Goal: Navigation & Orientation: Find specific page/section

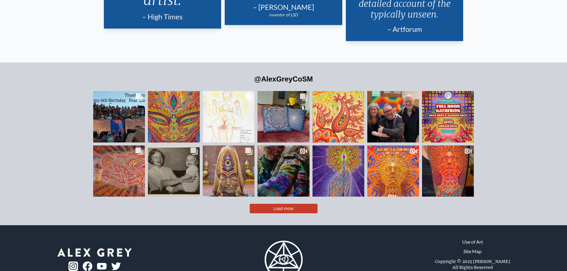
scroll to position [1475, 0]
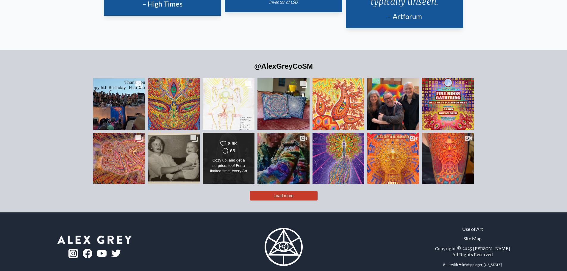
click at [236, 158] on div "Cozy up, and get a surprise, too! For a limited time, every Art Blanket order b…" at bounding box center [229, 166] width 42 height 17
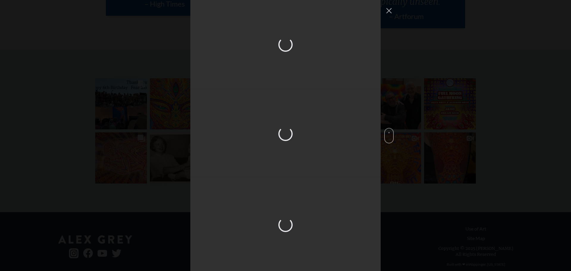
scroll to position [836, 0]
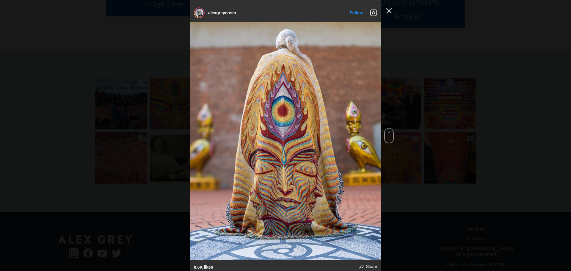
click at [388, 11] on button "Close Instagram Feed Popup" at bounding box center [389, 11] width 10 height 10
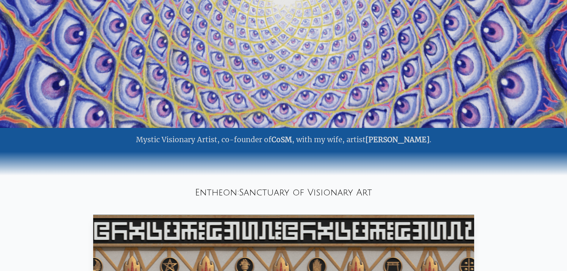
scroll to position [0, 0]
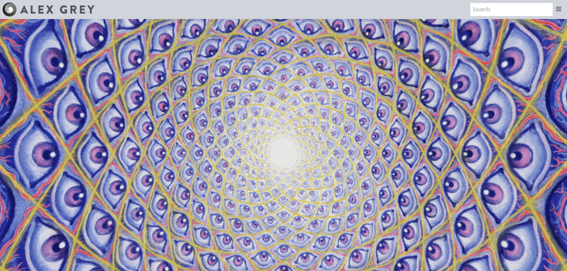
drag, startPoint x: 96, startPoint y: 21, endPoint x: 105, endPoint y: -36, distance: 58.0
click at [33, 10] on img at bounding box center [57, 9] width 74 height 8
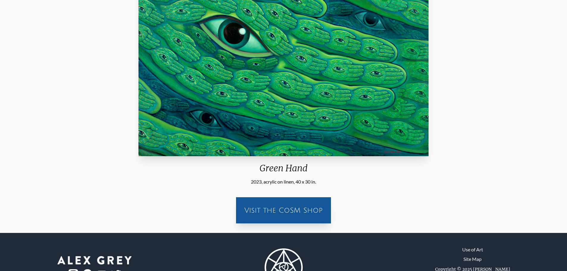
scroll to position [148, 0]
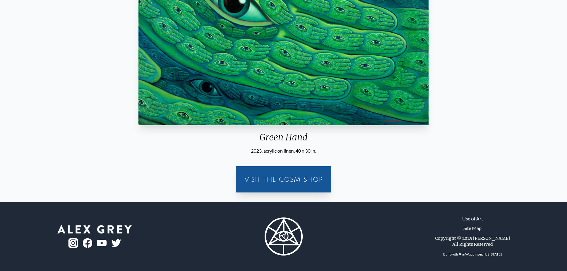
click at [258, 81] on img "1 / 31" at bounding box center [283, 16] width 290 height 217
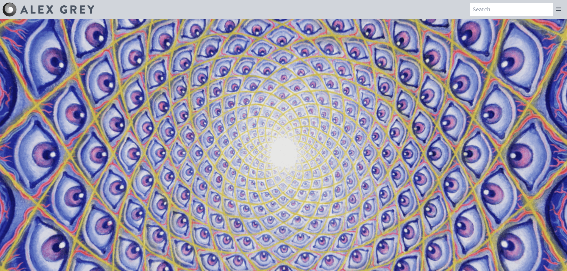
click at [561, 6] on icon at bounding box center [558, 8] width 7 height 7
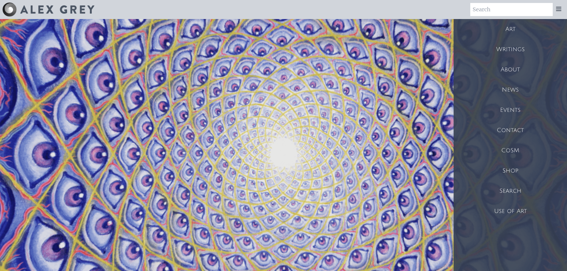
click at [515, 168] on div "Shop" at bounding box center [509, 171] width 113 height 20
